Goal: Use online tool/utility: Utilize a website feature to perform a specific function

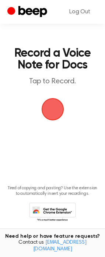
scroll to position [10, 0]
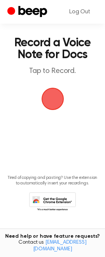
click at [48, 198] on icon at bounding box center [52, 202] width 47 height 20
click at [46, 96] on span "button" at bounding box center [52, 98] width 35 height 35
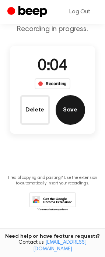
click at [75, 112] on button "Save" at bounding box center [71, 110] width 30 height 30
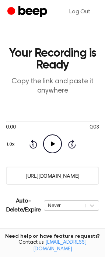
click at [57, 140] on icon "Play Audio" at bounding box center [52, 143] width 19 height 19
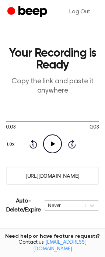
click at [54, 139] on icon "Play Audio" at bounding box center [52, 143] width 19 height 19
click at [51, 144] on icon at bounding box center [53, 143] width 4 height 5
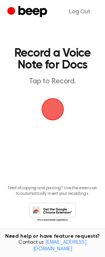
drag, startPoint x: 72, startPoint y: 106, endPoint x: 68, endPoint y: 106, distance: 3.7
click at [68, 106] on main "Record a Voice Note for Docs Tap to Record. Tired of copying and pasting? Use t…" at bounding box center [52, 121] width 105 height 243
drag, startPoint x: 56, startPoint y: 107, endPoint x: 99, endPoint y: 115, distance: 43.4
click at [56, 107] on span "button" at bounding box center [52, 109] width 23 height 23
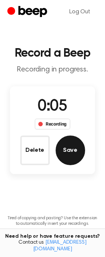
click at [68, 152] on button "Save" at bounding box center [71, 150] width 30 height 30
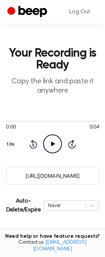
scroll to position [101, 0]
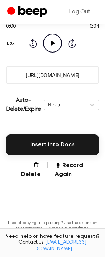
click at [48, 39] on icon "Play Audio" at bounding box center [52, 43] width 19 height 19
